Goal: Information Seeking & Learning: Learn about a topic

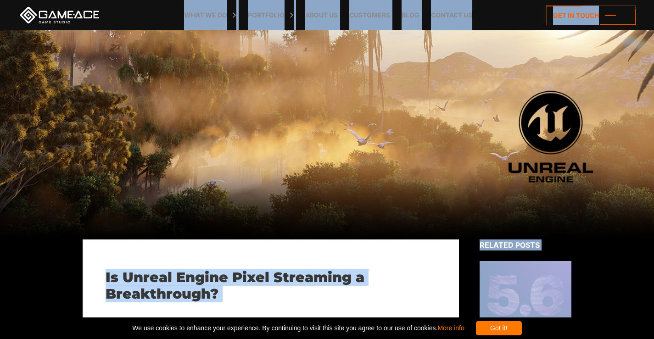
click at [647, 39] on div at bounding box center [327, 134] width 654 height 209
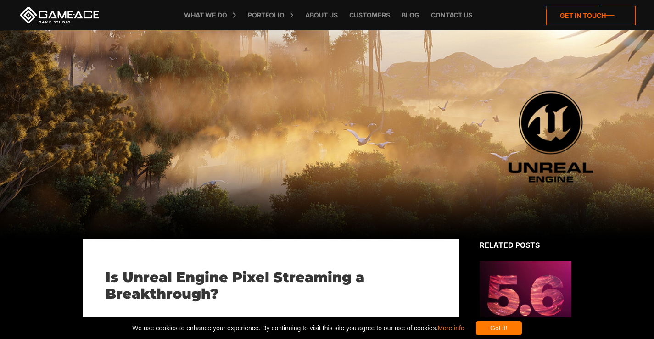
click at [593, 15] on icon at bounding box center [591, 16] width 90 height 20
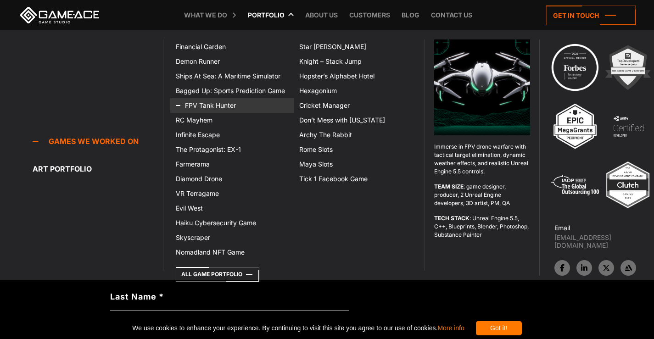
click at [211, 106] on link "FPV Tank Hunter" at bounding box center [232, 105] width 124 height 15
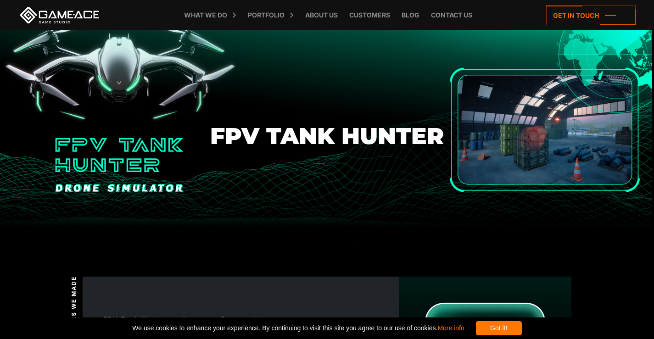
drag, startPoint x: 659, startPoint y: 33, endPoint x: 642, endPoint y: 24, distance: 19.1
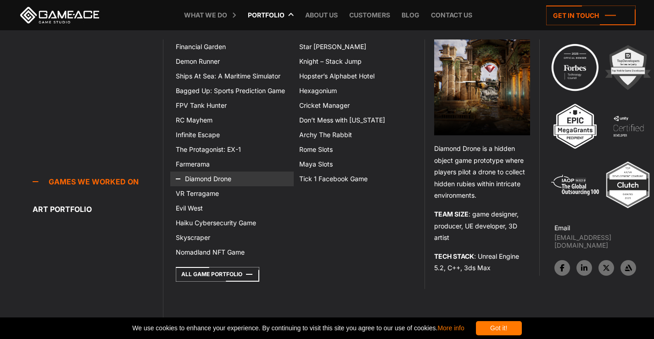
click at [209, 176] on link "Diamond Drone" at bounding box center [232, 179] width 124 height 15
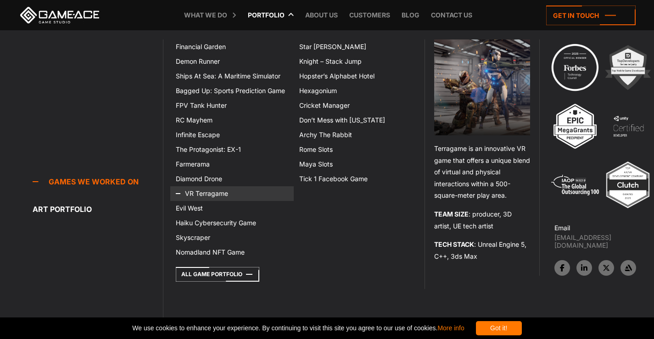
click at [213, 192] on link "VR Terragame" at bounding box center [232, 193] width 124 height 15
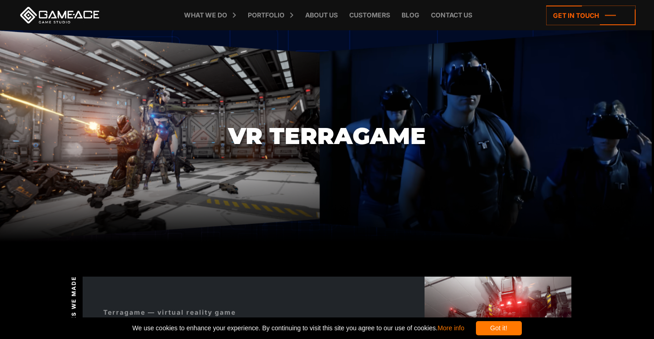
drag, startPoint x: 658, startPoint y: 29, endPoint x: 661, endPoint y: -7, distance: 36.9
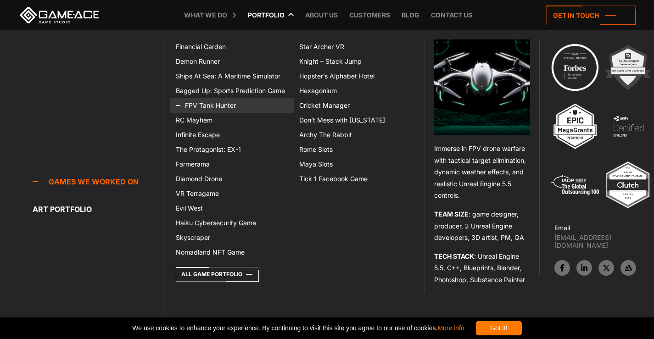
click at [214, 102] on link "FPV Tank Hunter" at bounding box center [232, 105] width 124 height 15
